Goal: Ask a question

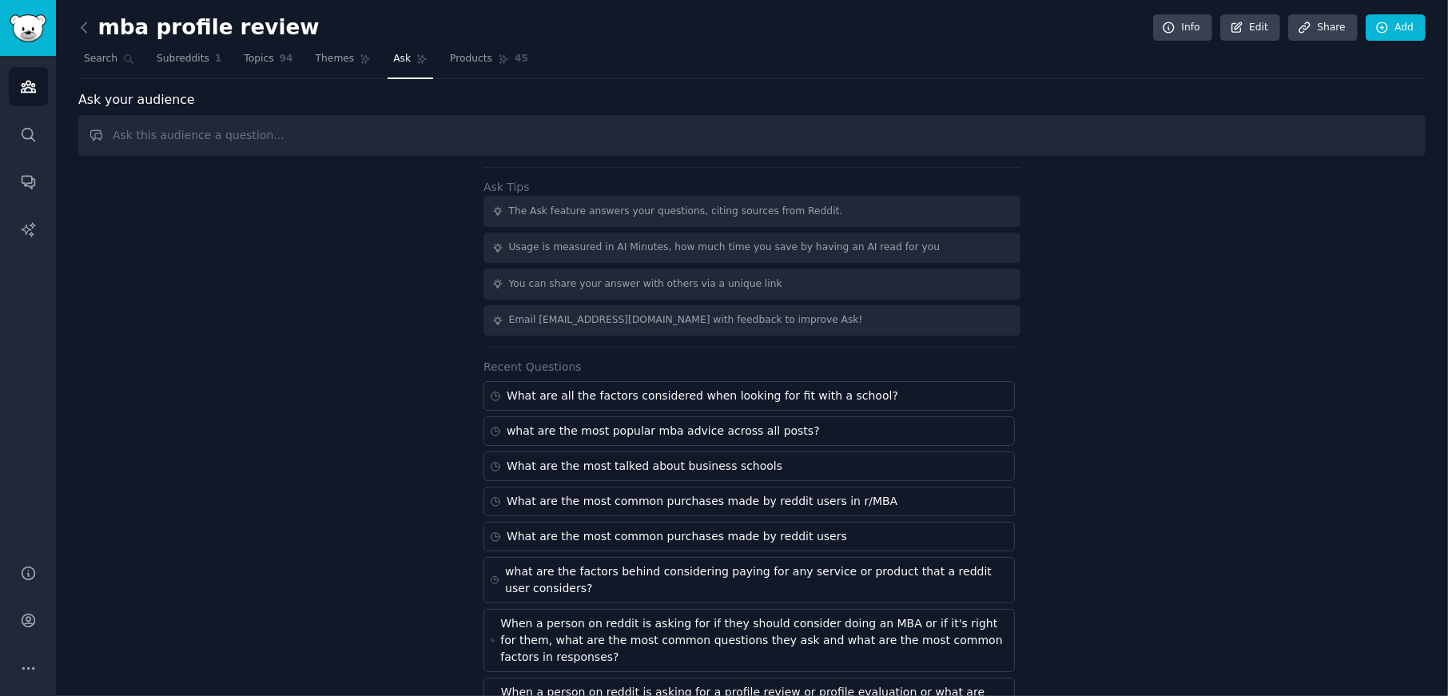
click at [374, 130] on input "text" at bounding box center [751, 135] width 1347 height 41
type input "what the are most common metrics asked when someone wants a profile review or m…"
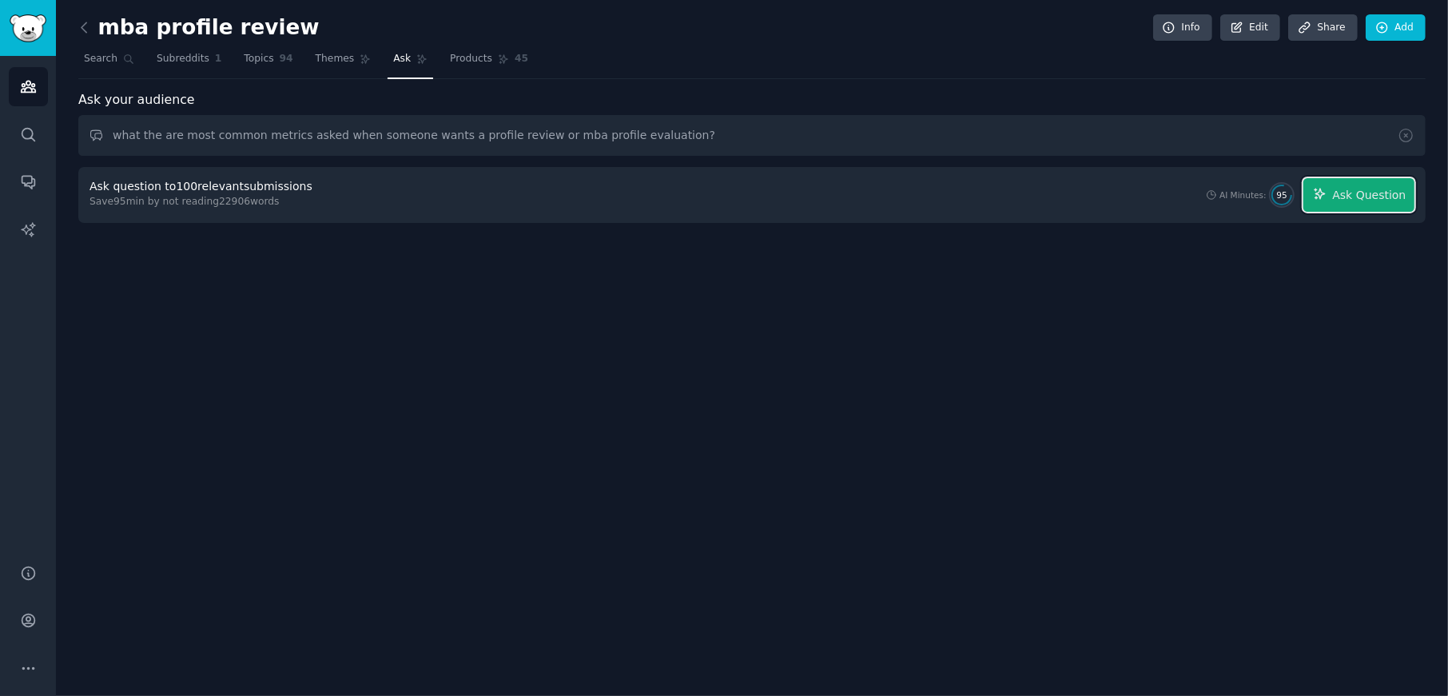
click at [1394, 182] on button "Ask Question" at bounding box center [1358, 195] width 111 height 34
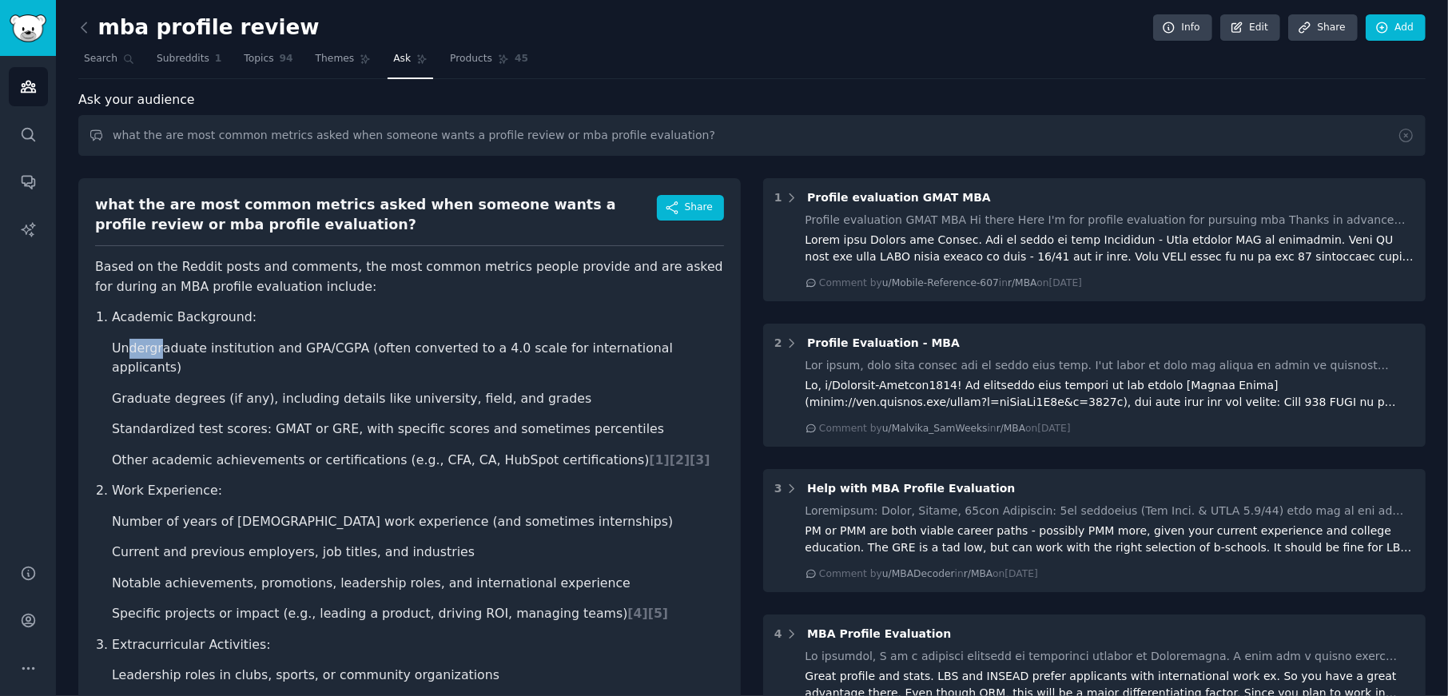
drag, startPoint x: 129, startPoint y: 339, endPoint x: 388, endPoint y: 357, distance: 259.6
click at [292, 339] on li "Undergraduate institution and GPA/CGPA (often converted to a 4.0 scale for inte…" at bounding box center [418, 358] width 612 height 39
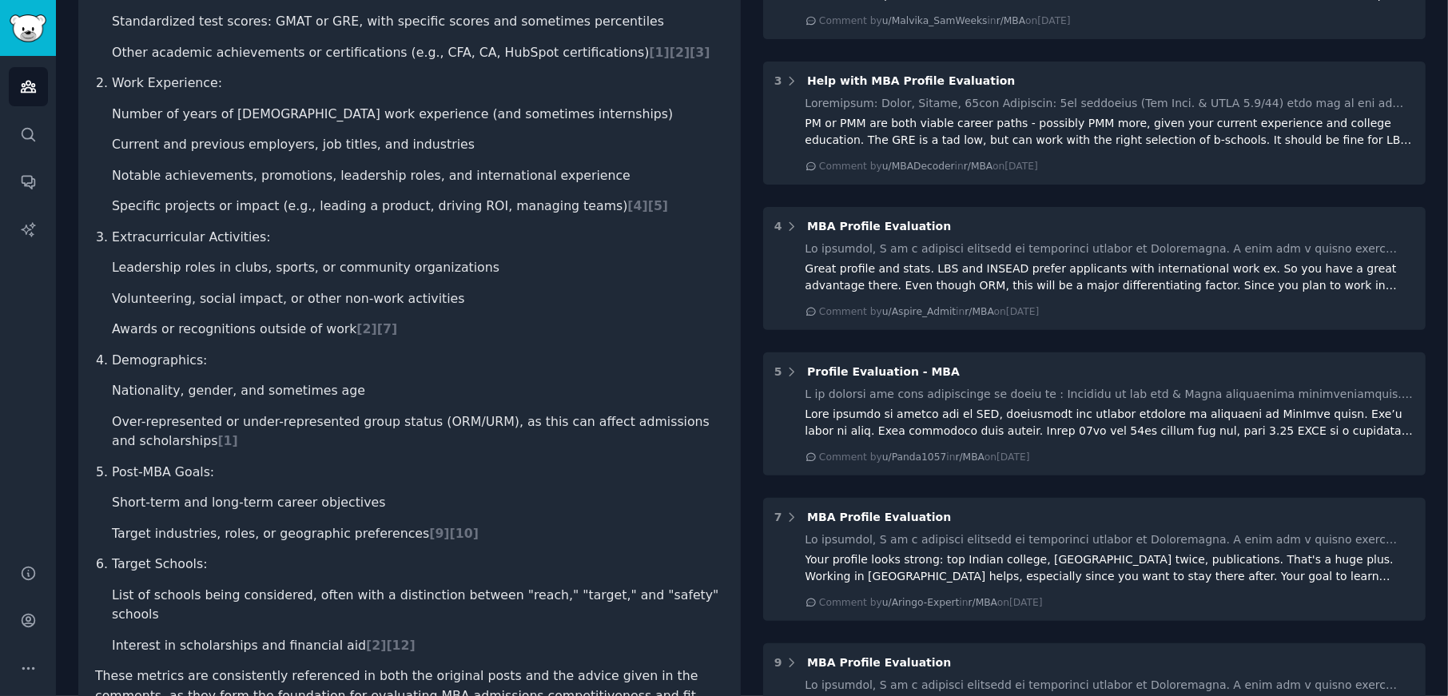
scroll to position [480, 0]
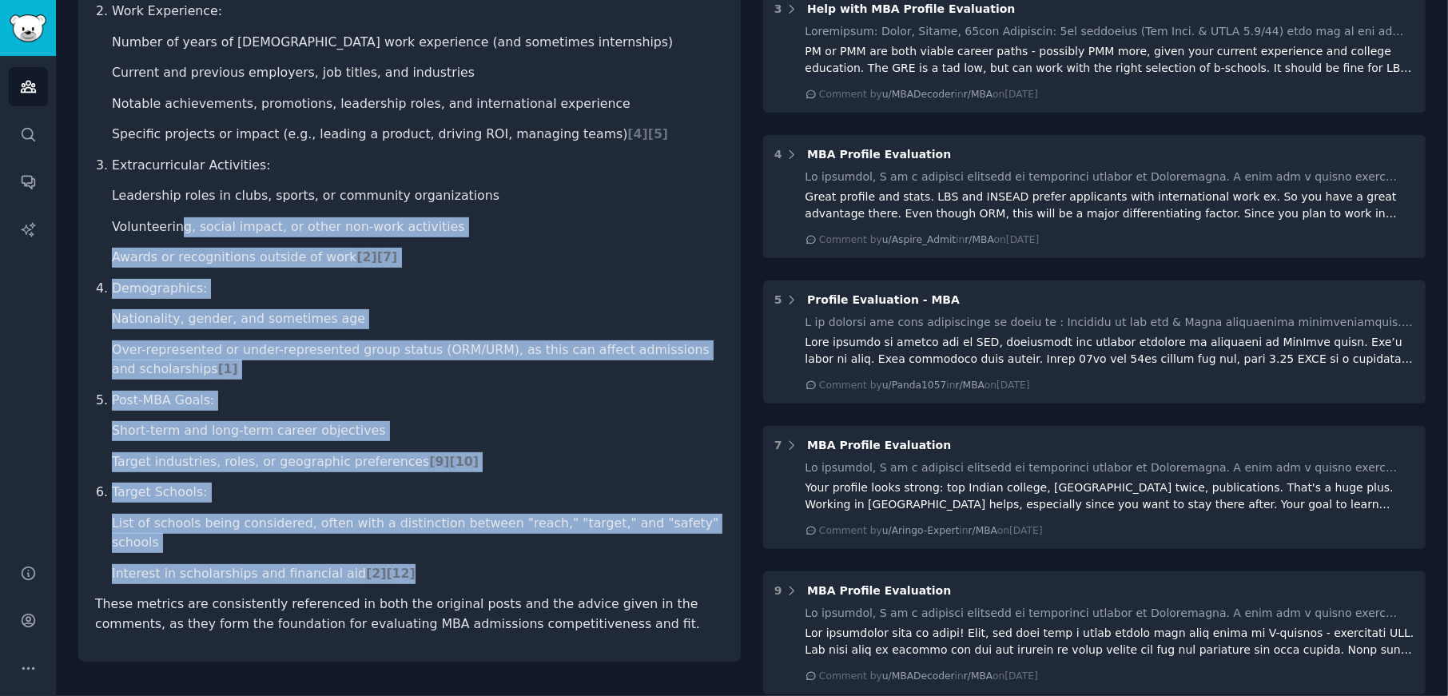
drag, startPoint x: 396, startPoint y: 515, endPoint x: 181, endPoint y: 209, distance: 373.6
click at [174, 205] on ol "Academic Background: Undergraduate institution and GPA/CGPA (often converted to…" at bounding box center [409, 205] width 629 height 755
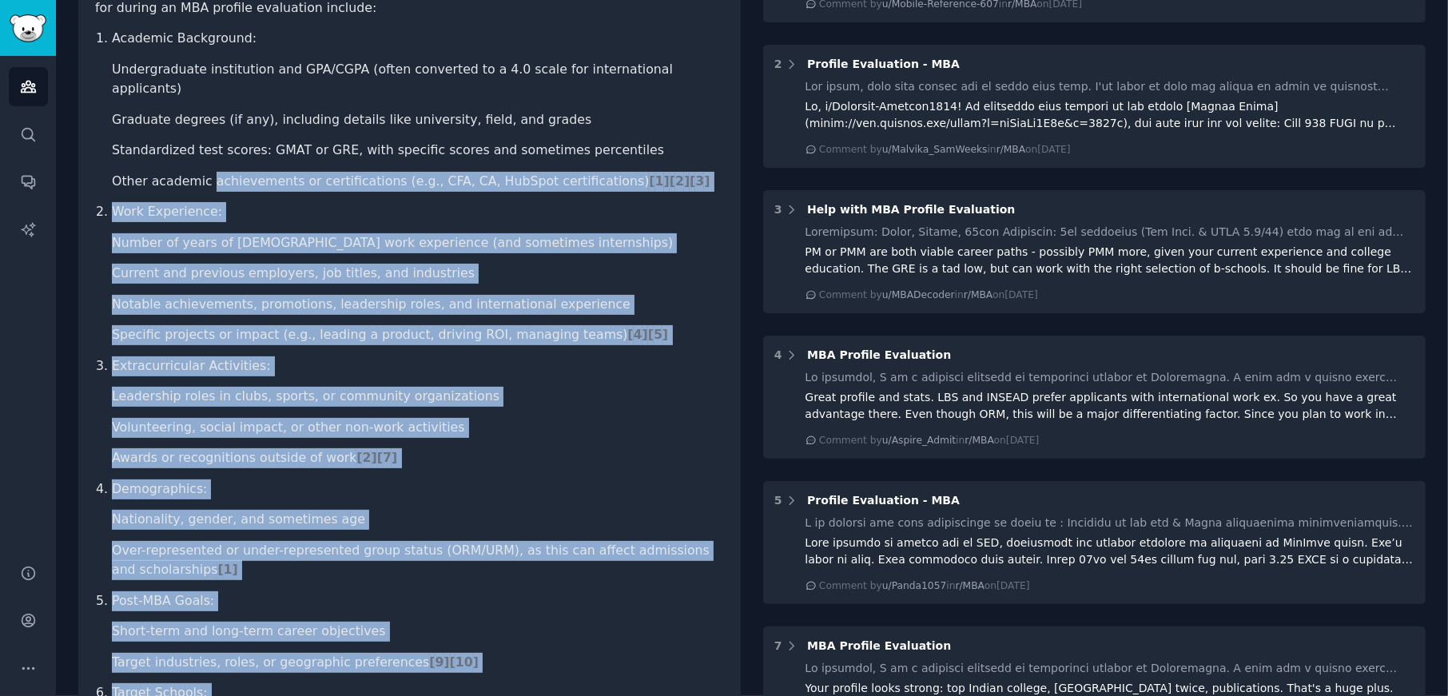
scroll to position [160, 0]
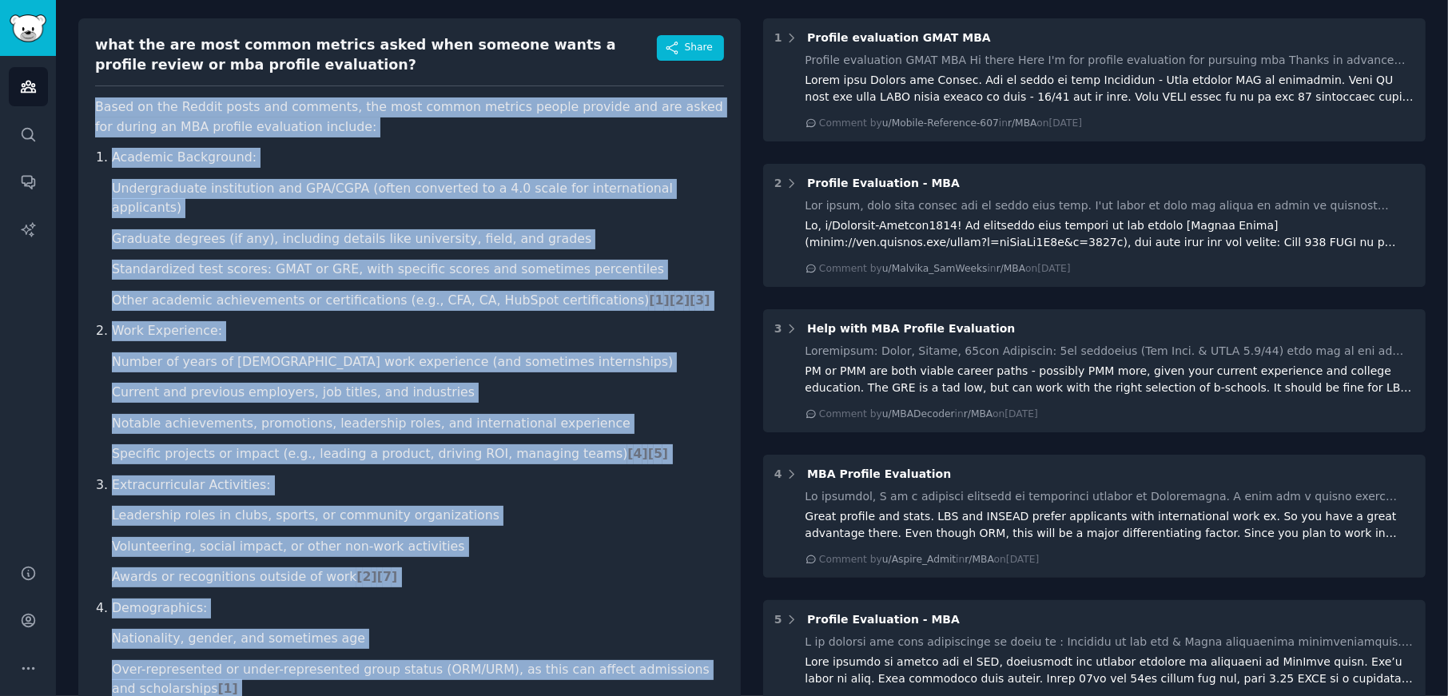
drag, startPoint x: 595, startPoint y: 584, endPoint x: 119, endPoint y: 102, distance: 677.0
click at [97, 102] on article "Based on the Reddit posts and comments, the most common metrics people provide …" at bounding box center [409, 525] width 629 height 856
copy article "Based on the Reddit posts and comments, the most common metrics people provide …"
click at [458, 153] on p "Academic Background:" at bounding box center [418, 158] width 612 height 20
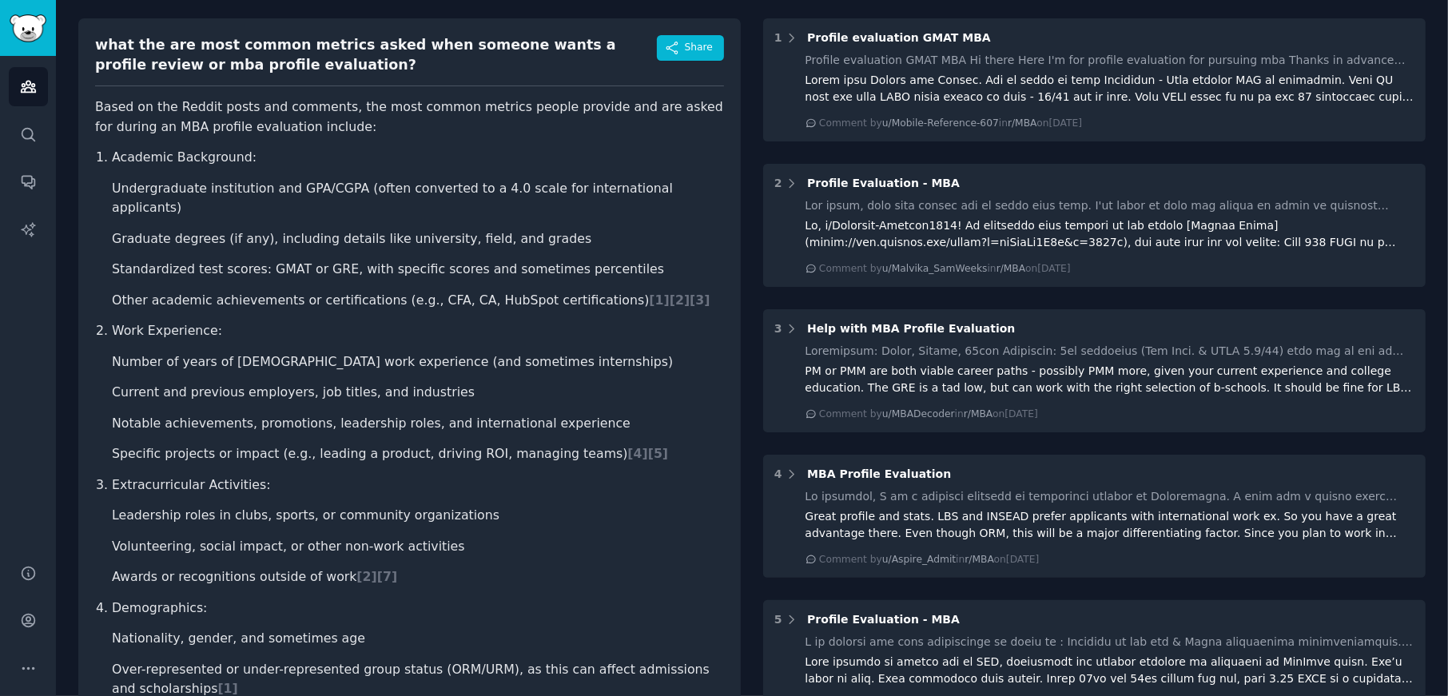
drag, startPoint x: 170, startPoint y: 392, endPoint x: 233, endPoint y: 384, distance: 62.8
click at [233, 384] on ul "Number of years of [DEMOGRAPHIC_DATA] work experience (and sometimes internship…" at bounding box center [418, 408] width 612 height 112
click at [344, 387] on ul "Number of years of [DEMOGRAPHIC_DATA] work experience (and sometimes internship…" at bounding box center [418, 408] width 612 height 112
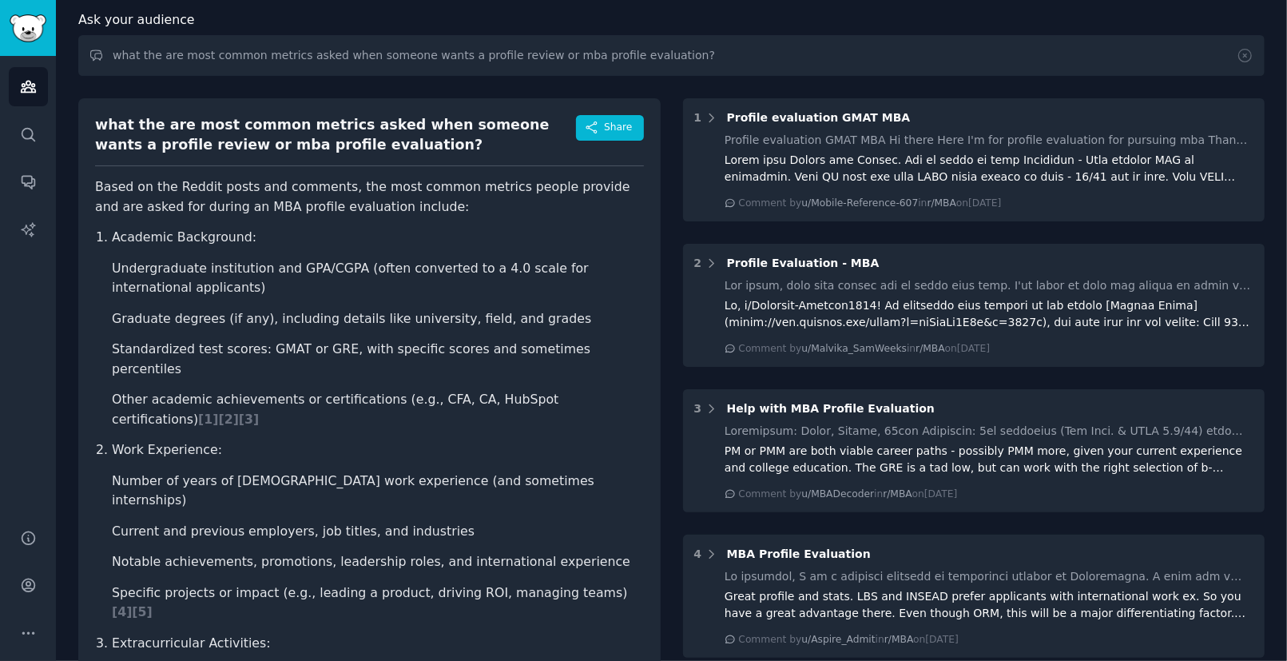
scroll to position [80, 0]
click at [320, 634] on p "Extracurricular Activities:" at bounding box center [378, 644] width 532 height 20
